Goal: Transaction & Acquisition: Purchase product/service

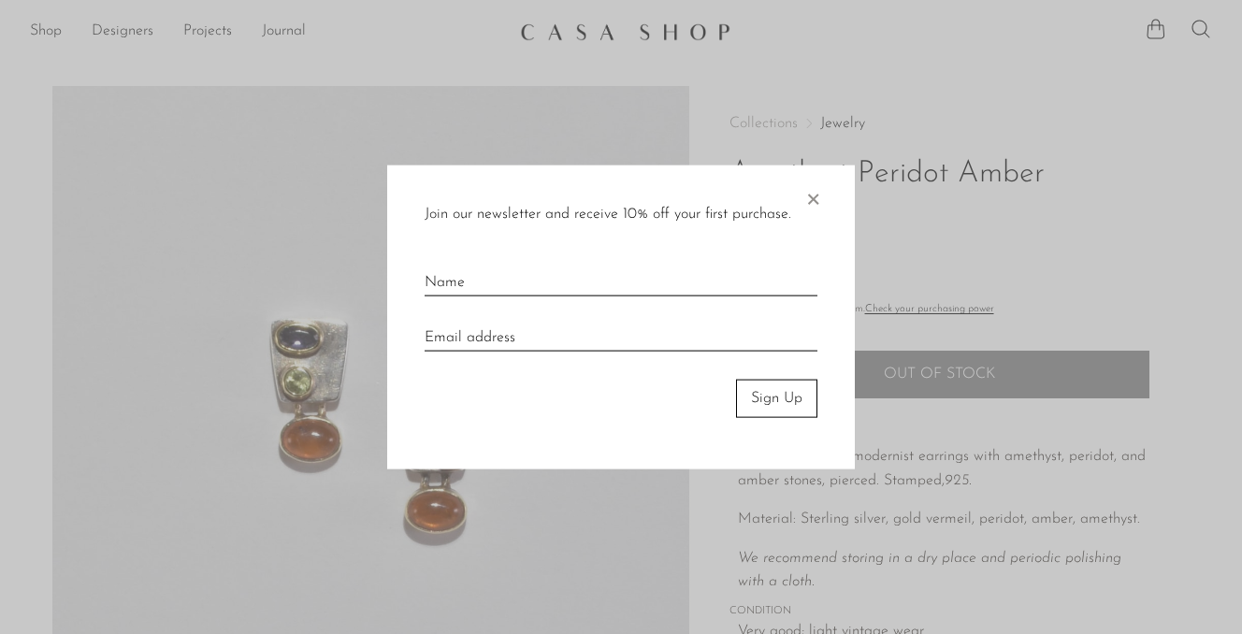
click at [813, 196] on span "×" at bounding box center [813, 196] width 19 height 60
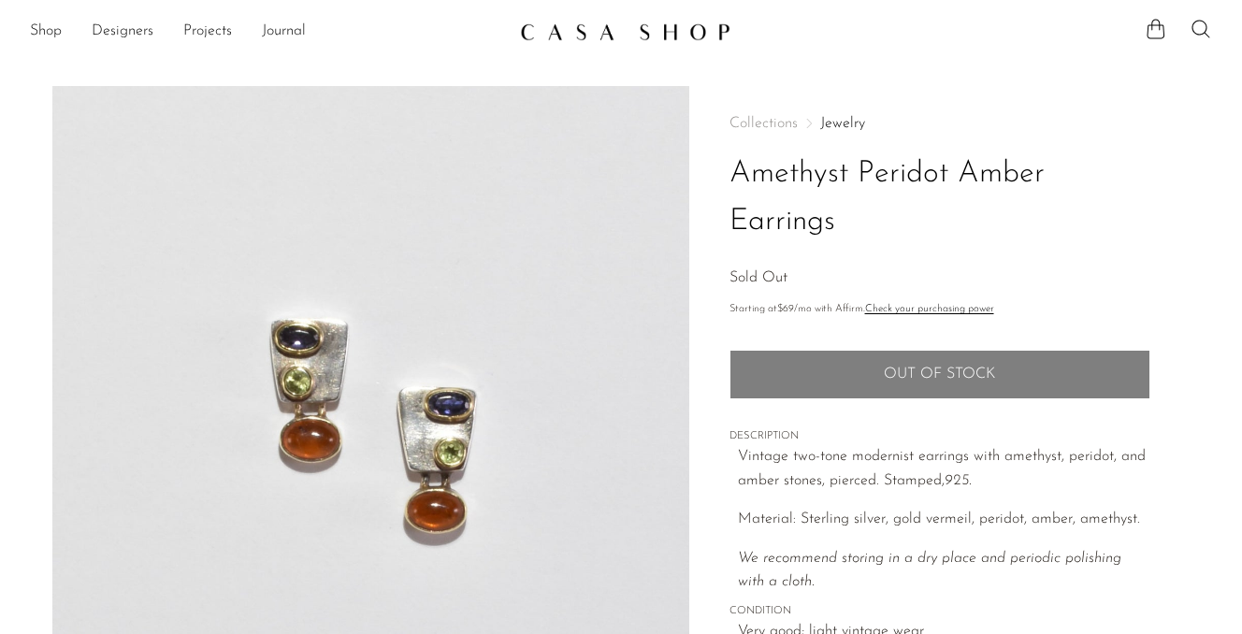
click at [583, 34] on img at bounding box center [625, 31] width 211 height 19
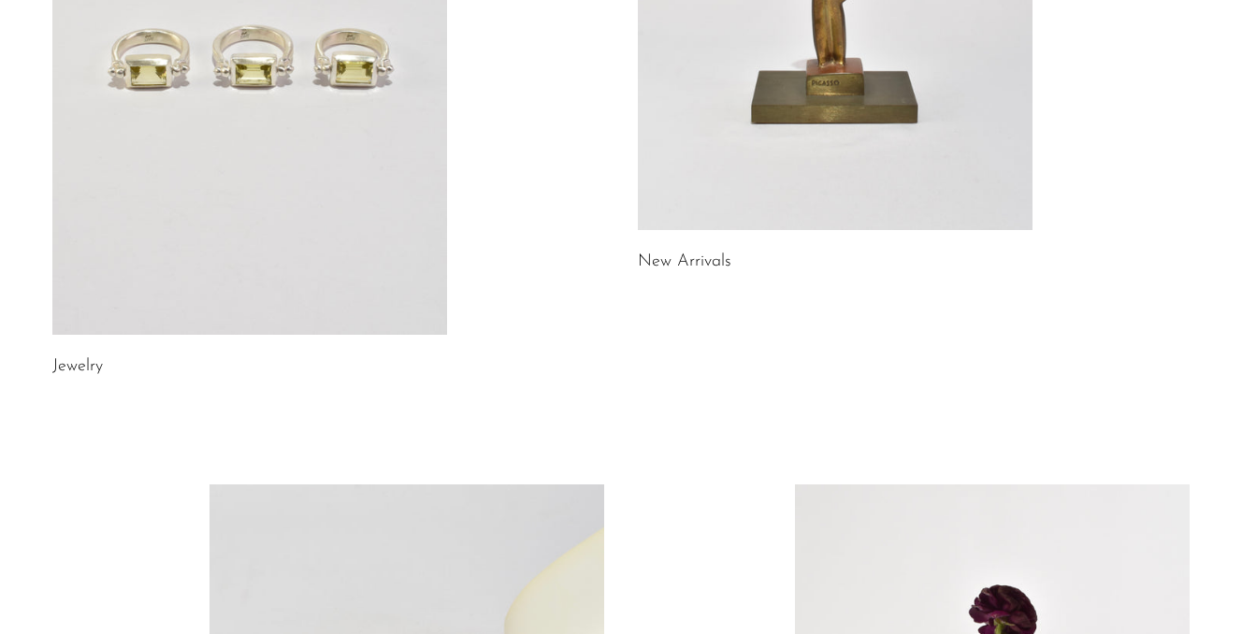
scroll to position [480, 0]
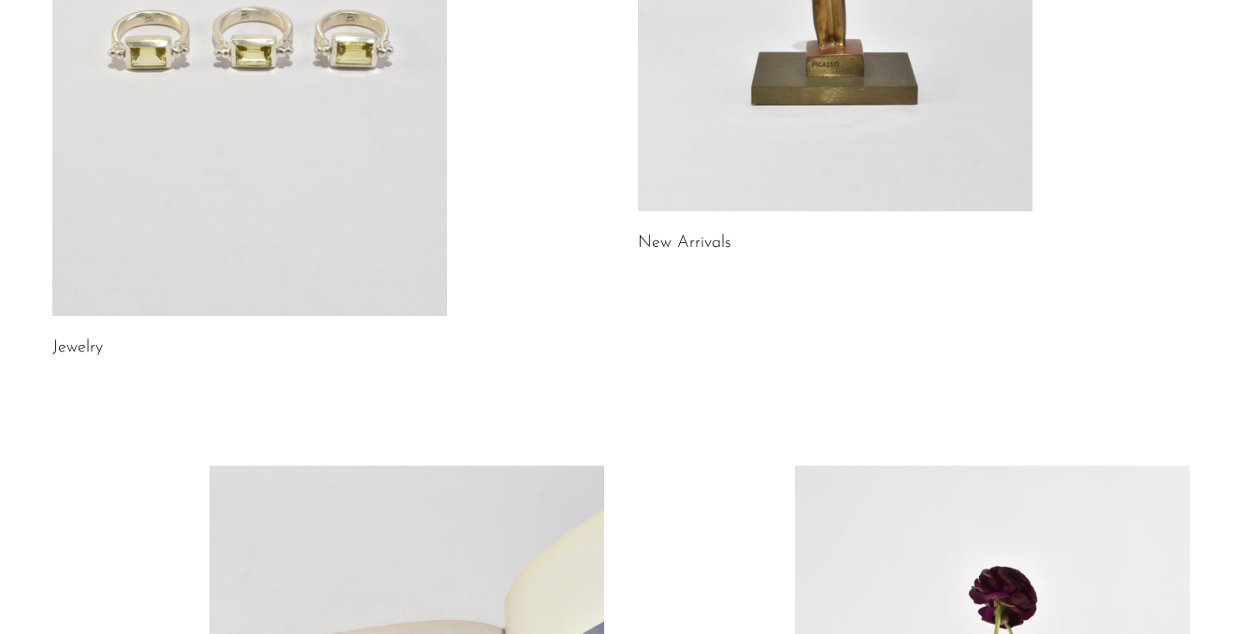
click at [671, 230] on h2 "New Arrivals" at bounding box center [835, 243] width 395 height 27
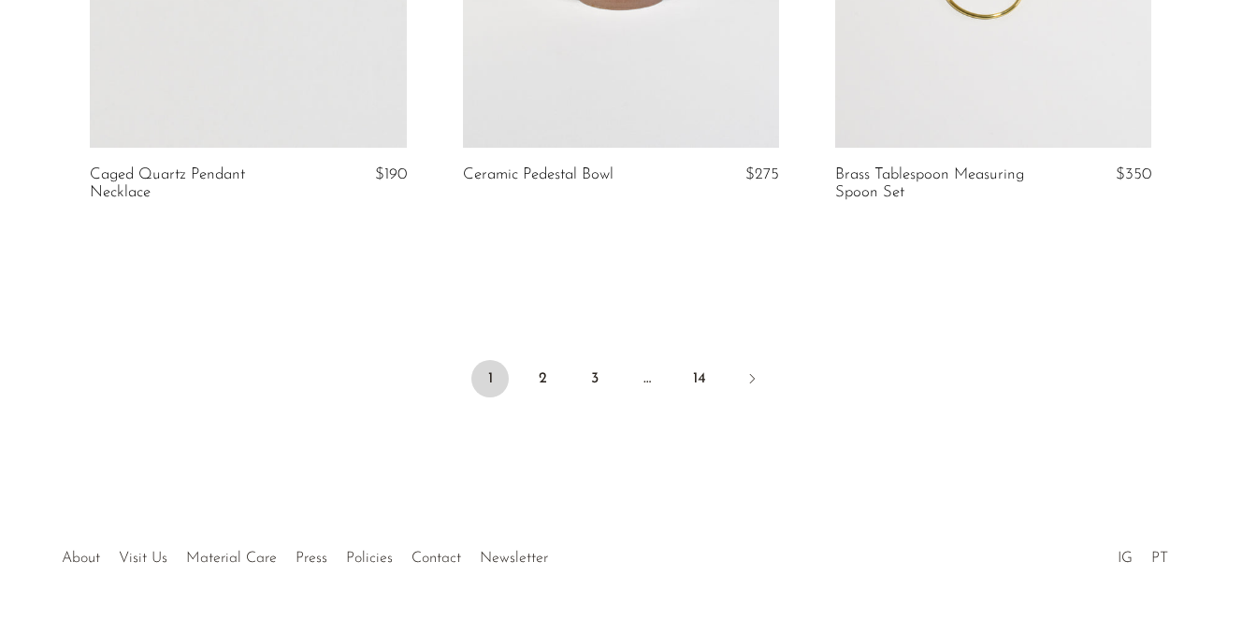
scroll to position [6388, 0]
